Goal: Book appointment/travel/reservation

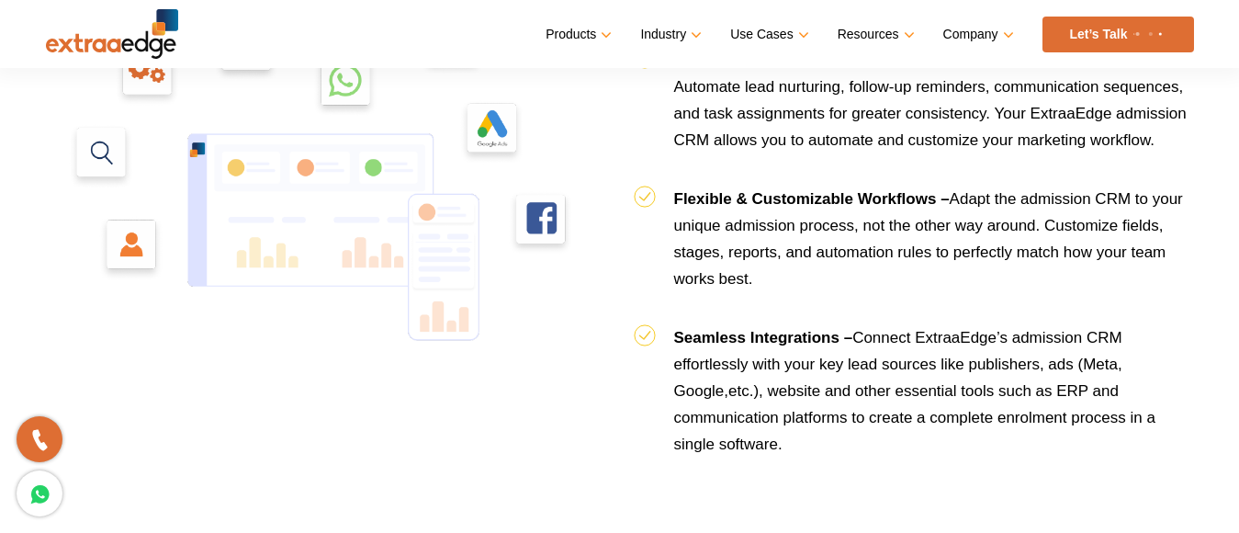
scroll to position [2387, 0]
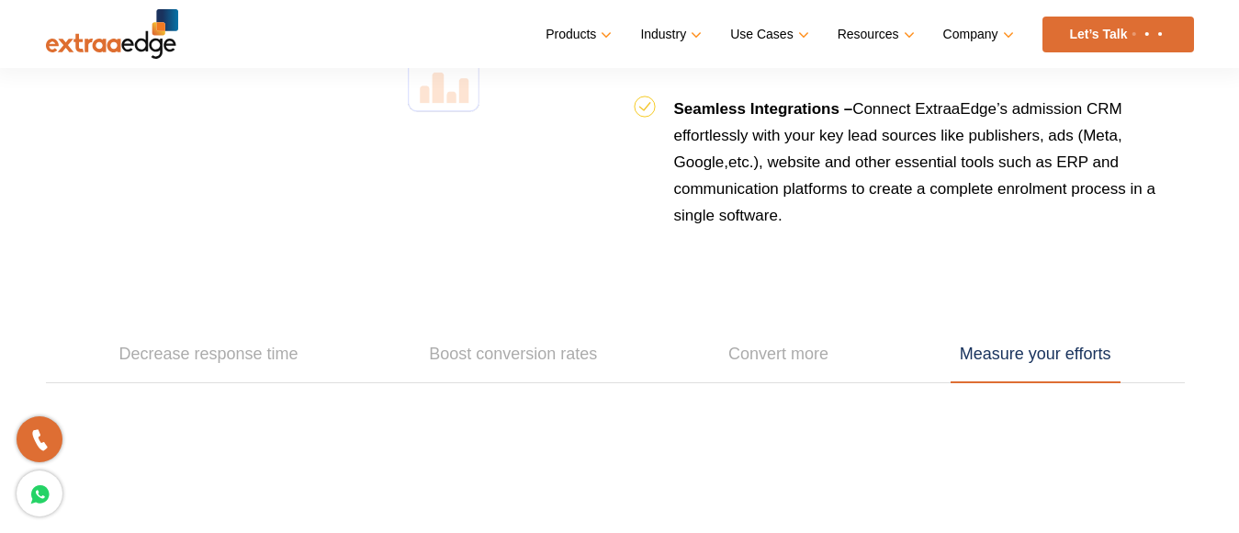
click at [109, 40] on img at bounding box center [112, 34] width 132 height 50
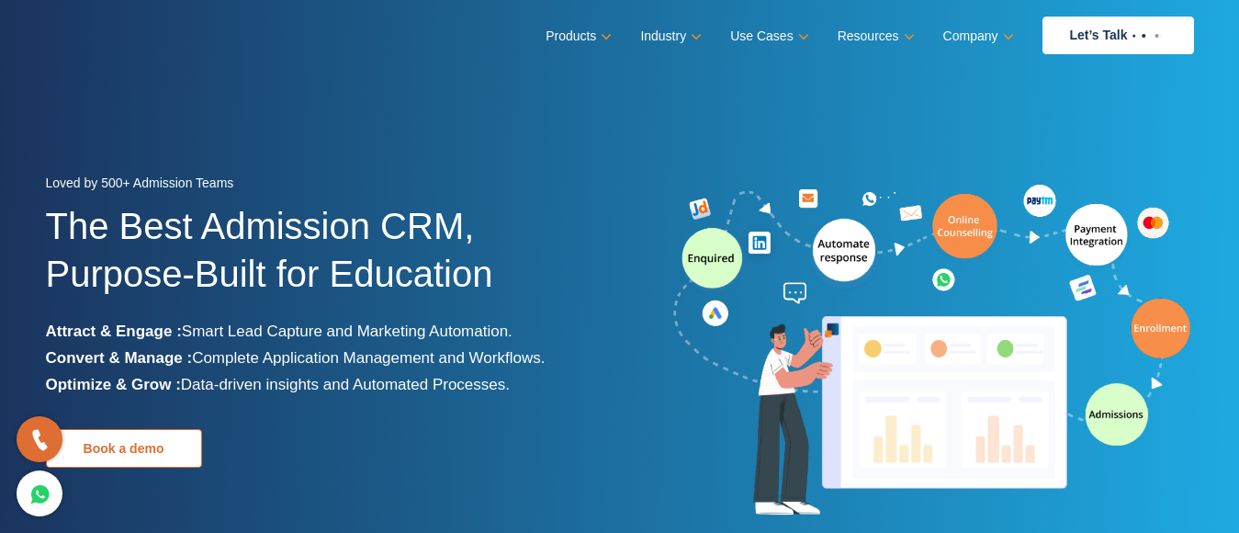
click at [185, 460] on link "Book a demo" at bounding box center [124, 448] width 156 height 39
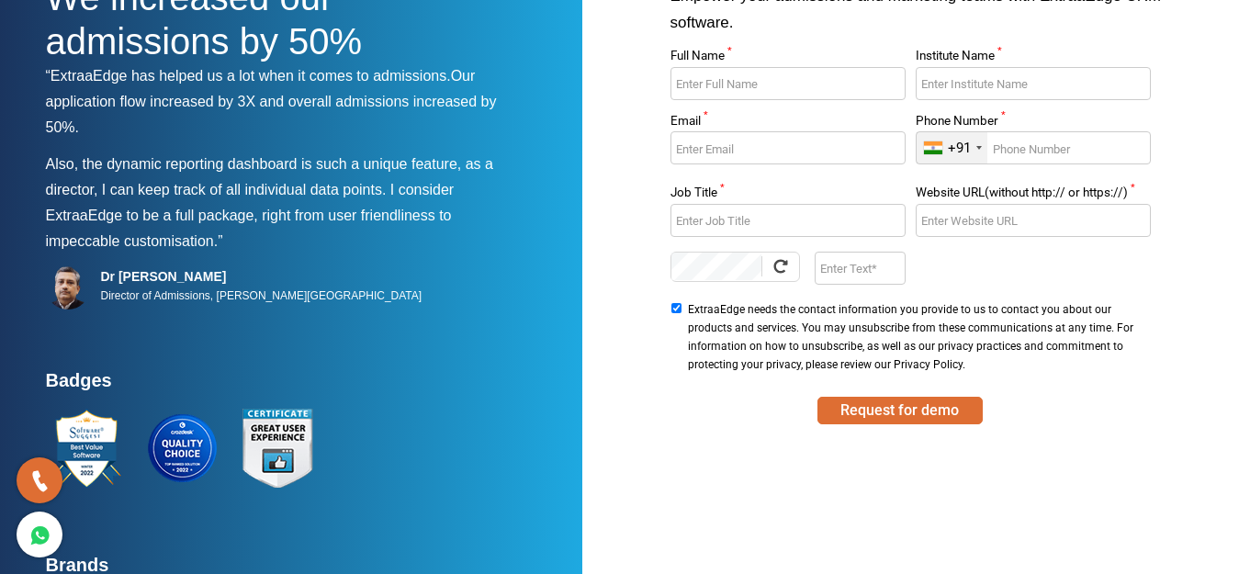
scroll to position [253, 0]
